Goal: Task Accomplishment & Management: Manage account settings

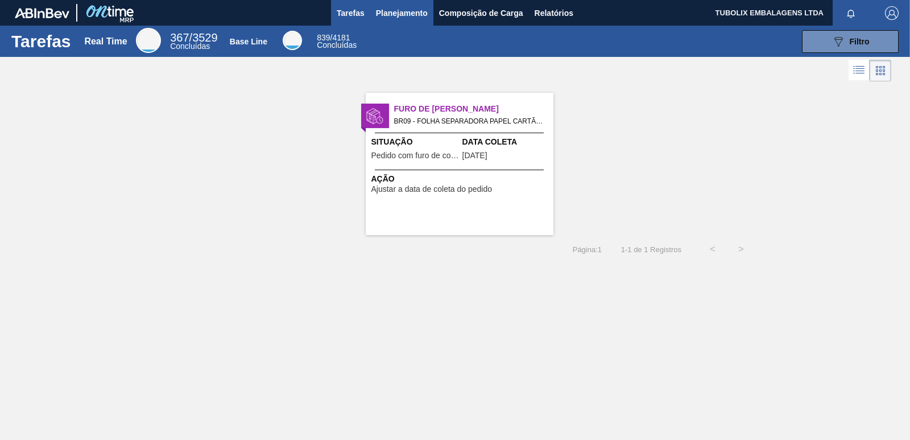
click at [394, 13] on span "Planejamento" at bounding box center [402, 13] width 52 height 14
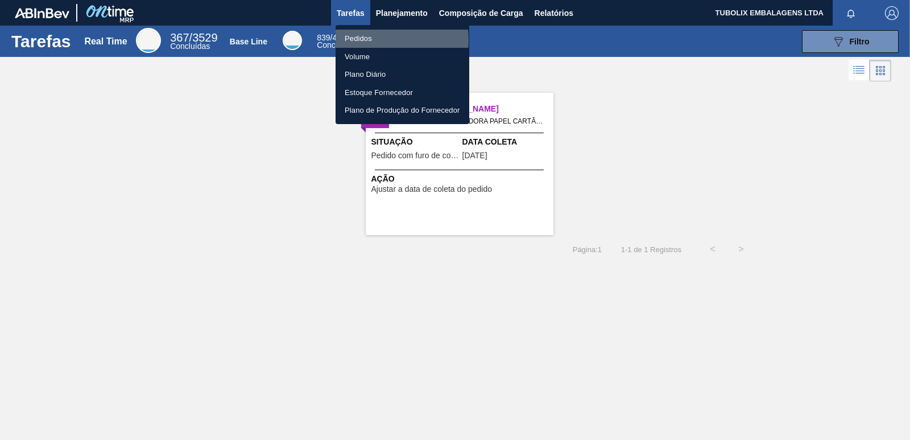
click at [373, 40] on li "Pedidos" at bounding box center [403, 39] width 134 height 18
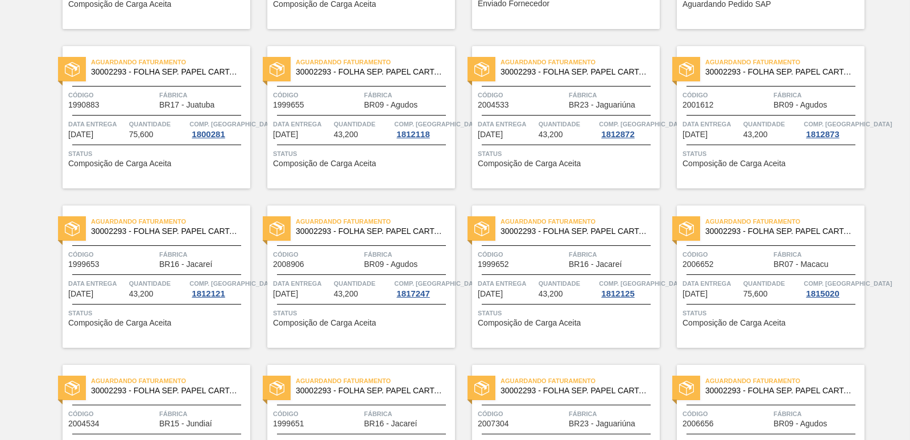
scroll to position [1245, 0]
